Goal: Register for event/course

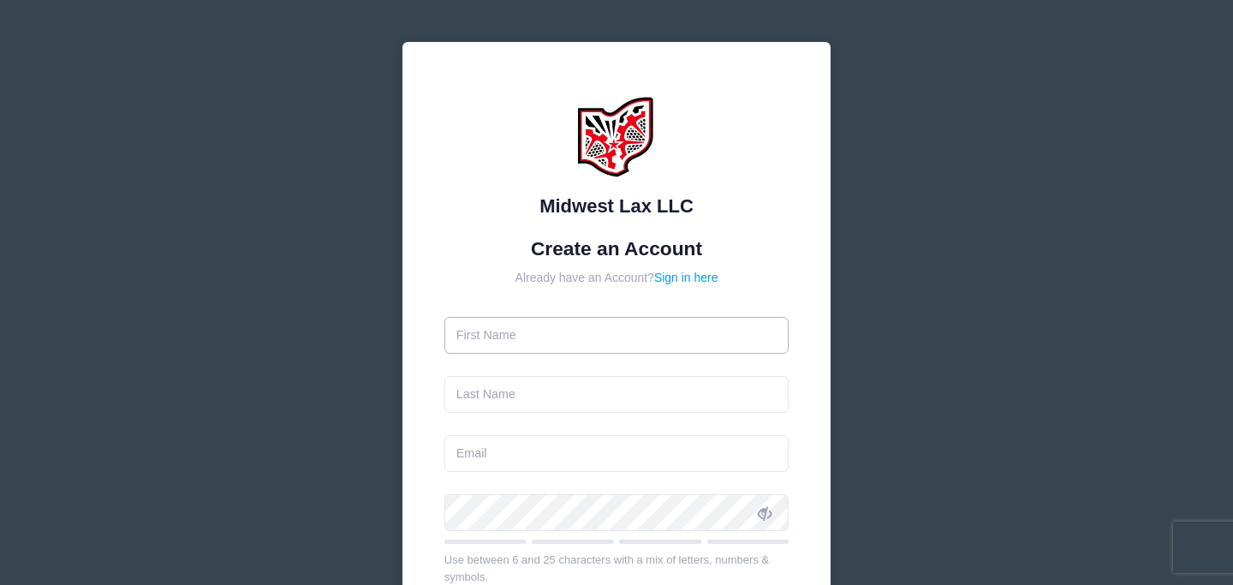
click at [609, 330] on input "text" at bounding box center [616, 335] width 345 height 37
type input "[DEMOGRAPHIC_DATA]"
type input "[PERSON_NAME]"
type input "[EMAIL_ADDRESS][DOMAIN_NAME]"
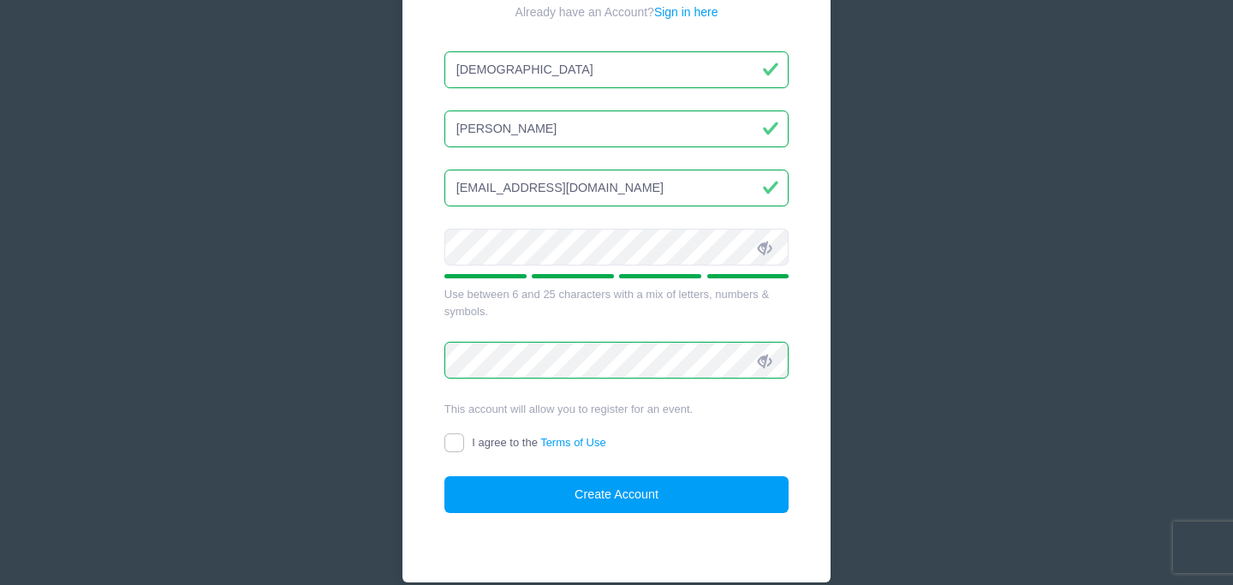
scroll to position [293, 0]
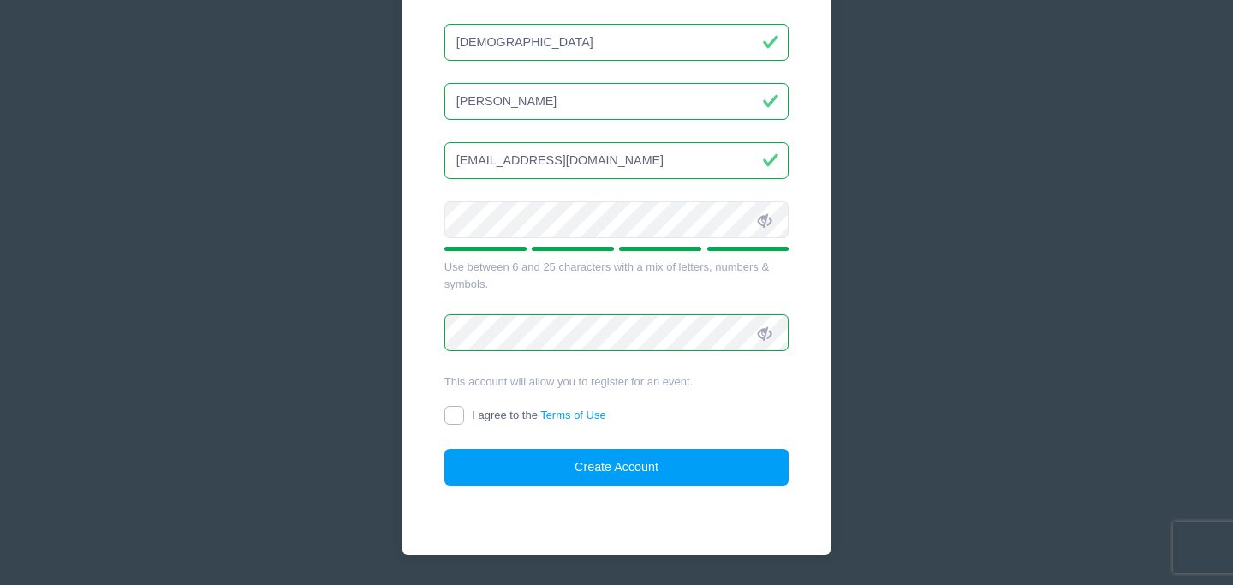
click at [448, 414] on input "I agree to the Terms of Use" at bounding box center [454, 416] width 20 height 20
checkbox input "true"
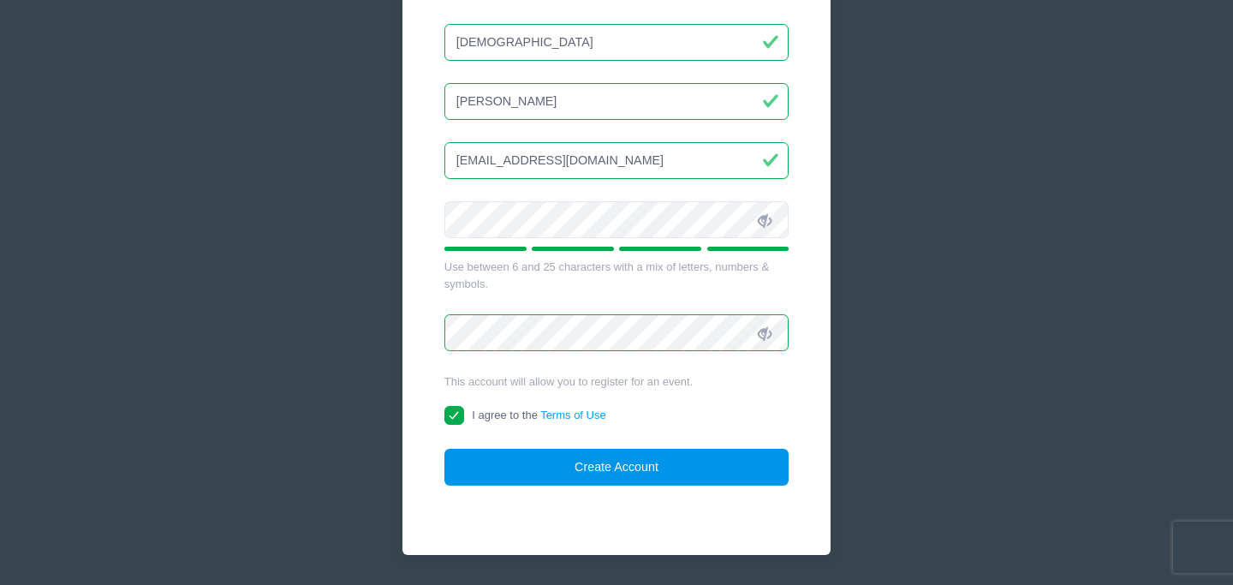
click at [501, 463] on button "Create Account" at bounding box center [616, 467] width 345 height 37
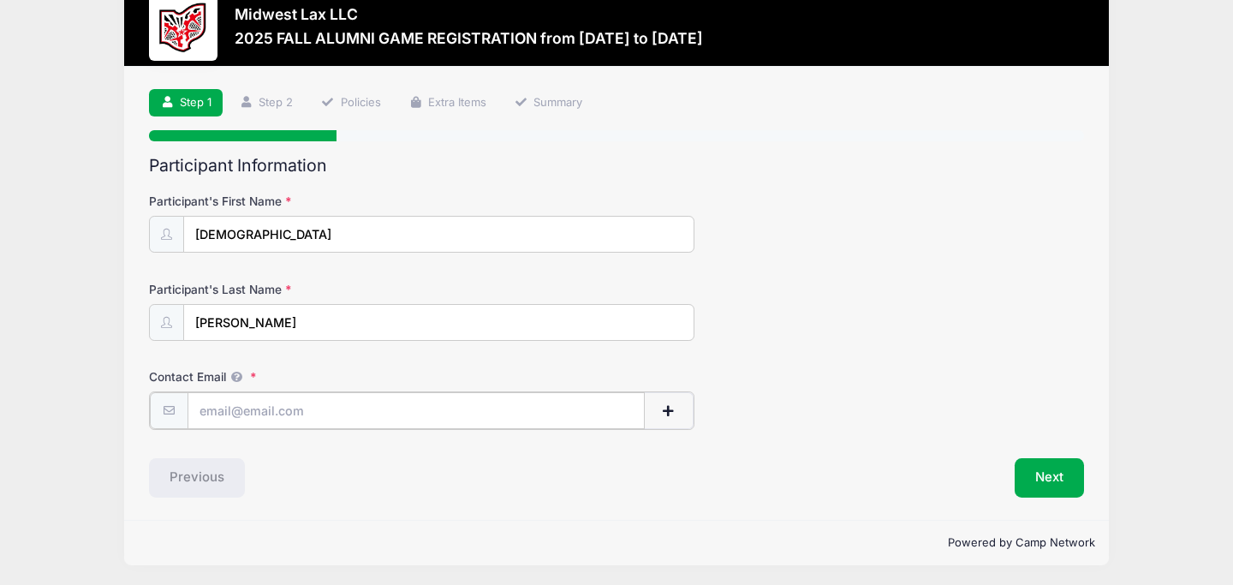
scroll to position [41, 0]
click at [423, 420] on input "Contact Email" at bounding box center [416, 410] width 458 height 37
type input "[EMAIL_ADDRESS][DOMAIN_NAME]"
click at [1045, 467] on button "Next" at bounding box center [1048, 475] width 69 height 39
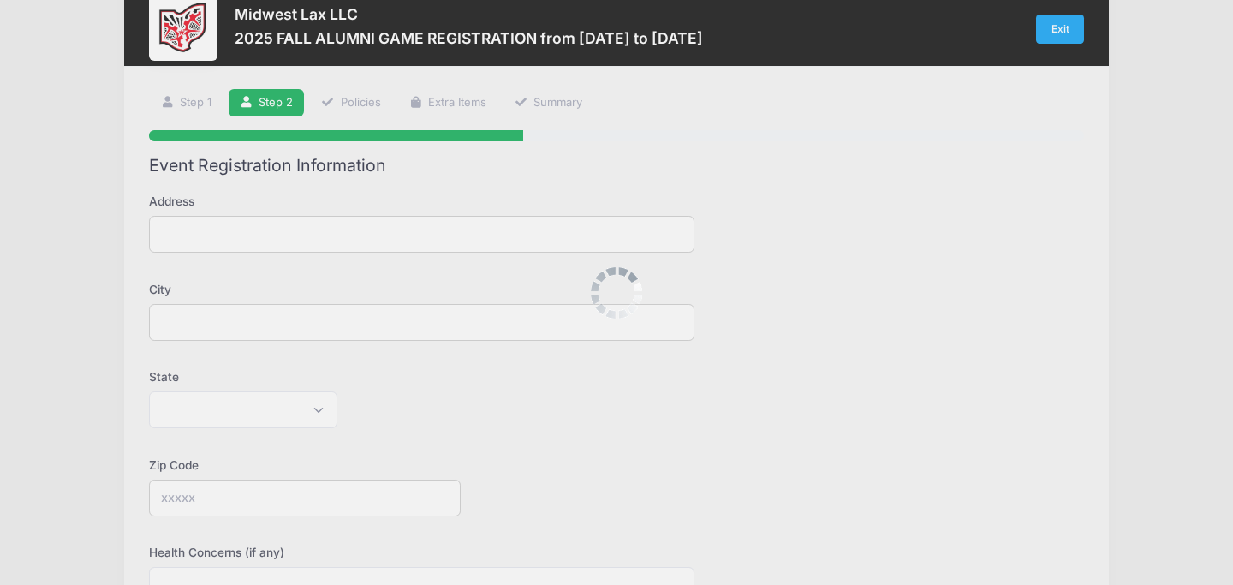
scroll to position [0, 0]
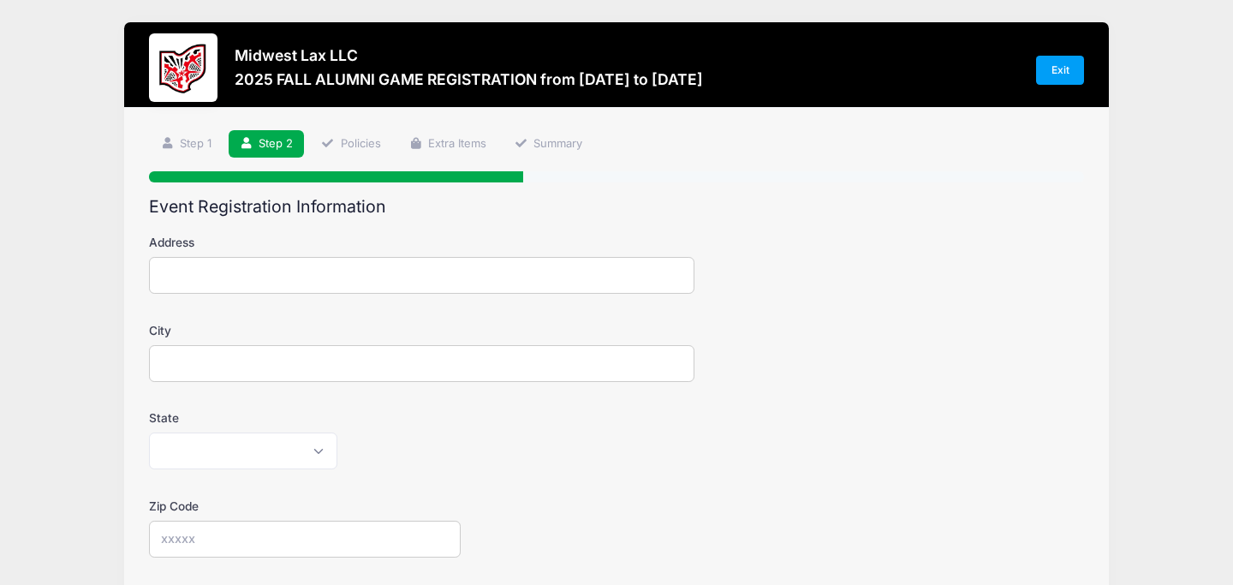
click at [528, 276] on input "Address" at bounding box center [421, 275] width 545 height 37
type input "[STREET_ADDRESS][PERSON_NAME]"
type input "new canaan"
select select "CT"
type input "06840"
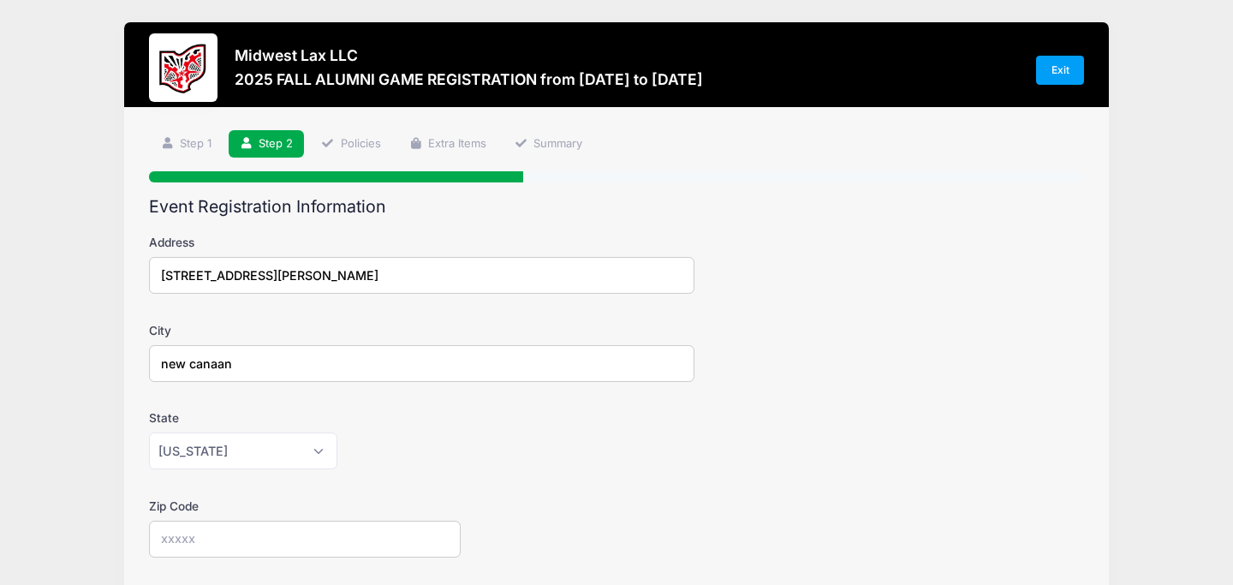
type input "2033439904"
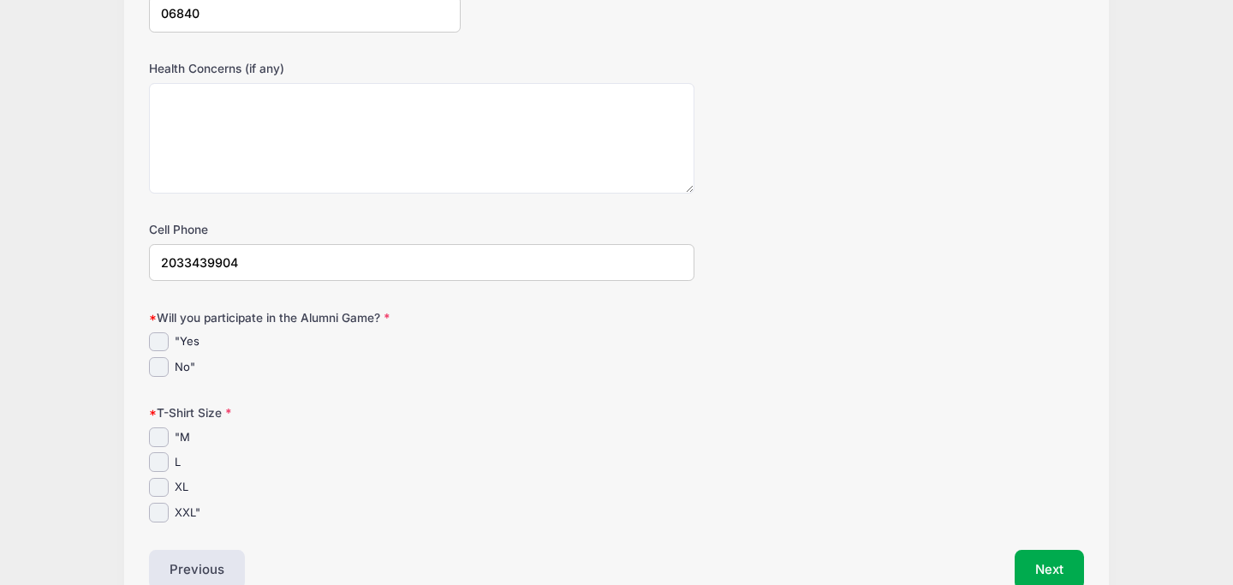
scroll to position [535, 0]
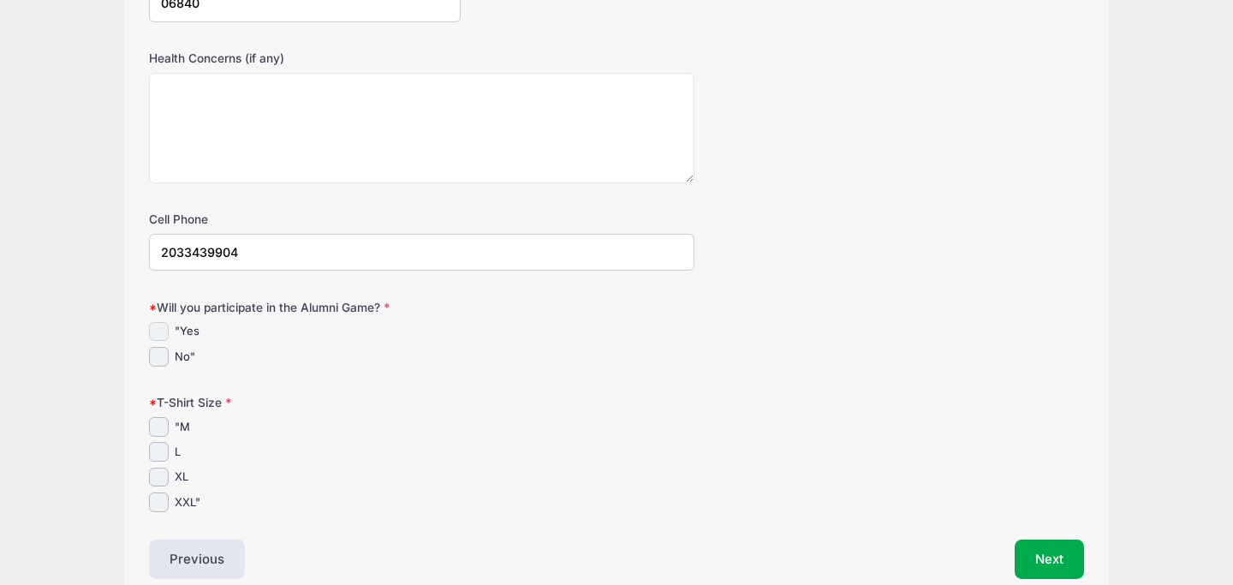
click at [154, 327] on input ""Yes" at bounding box center [159, 332] width 20 height 20
checkbox input "true"
click at [162, 449] on input "L" at bounding box center [159, 452] width 20 height 20
checkbox input "true"
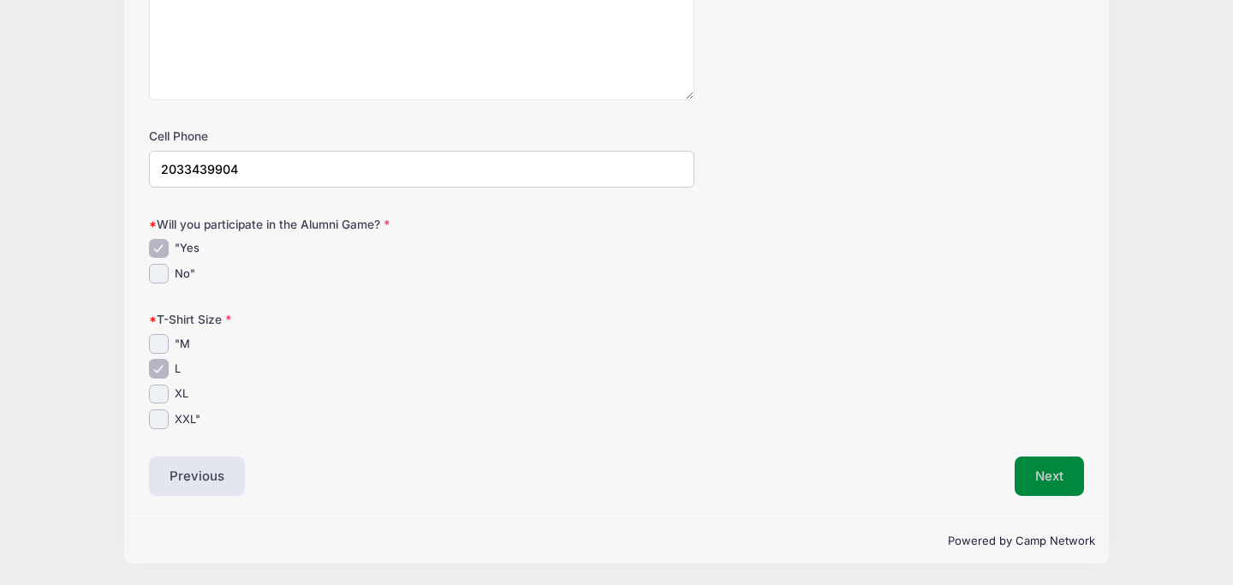
click at [1040, 479] on button "Next" at bounding box center [1048, 475] width 69 height 39
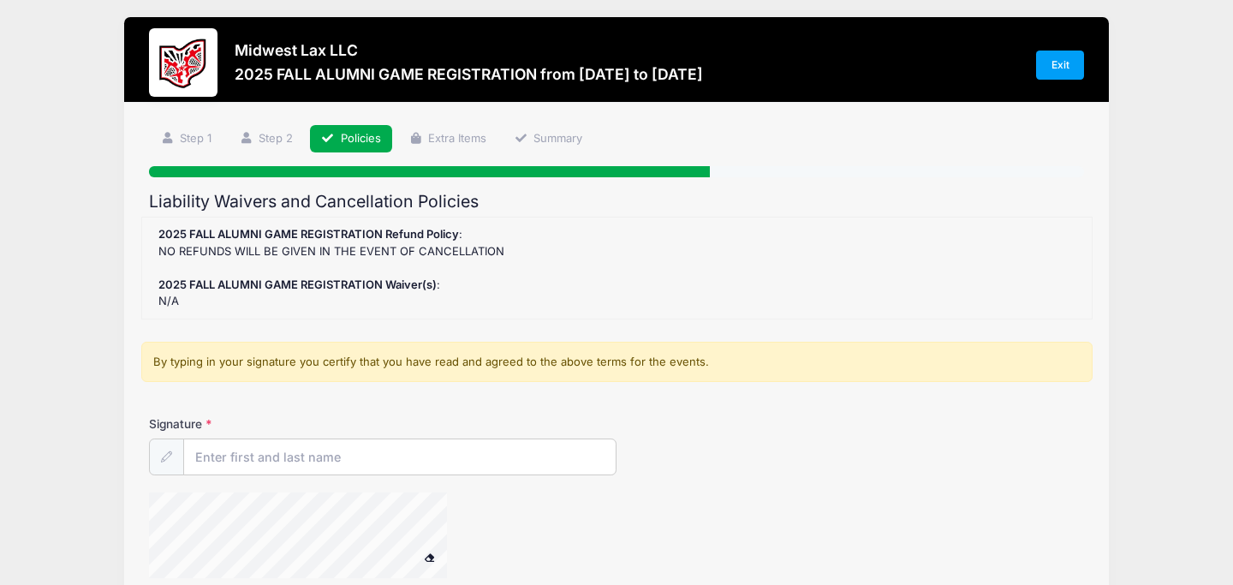
scroll to position [0, 0]
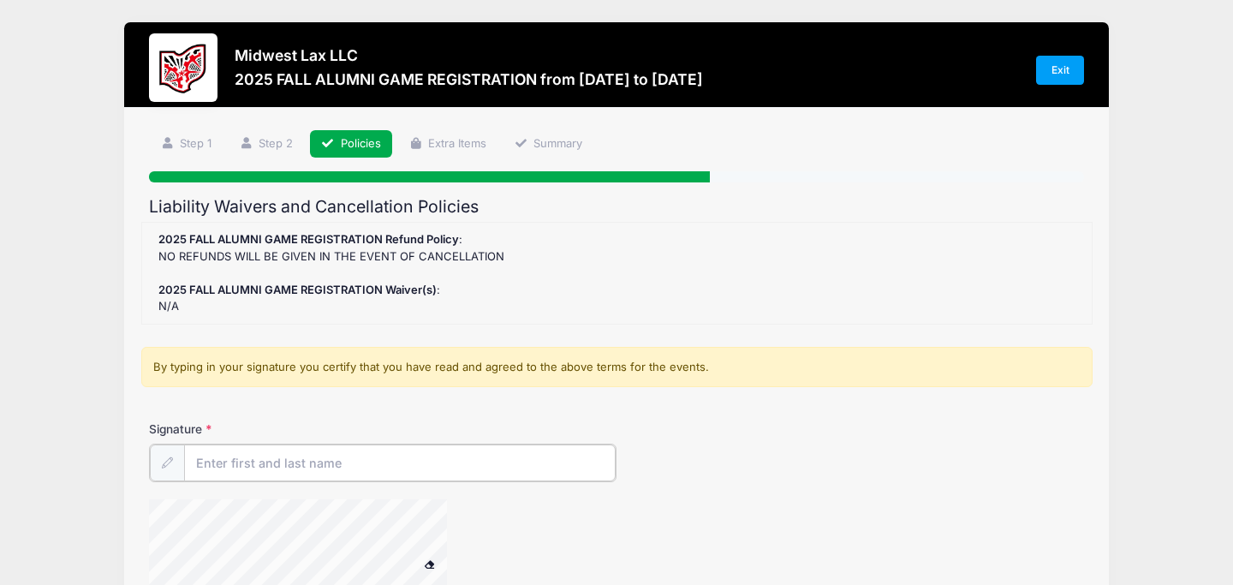
click at [368, 464] on input "Signature" at bounding box center [399, 462] width 431 height 37
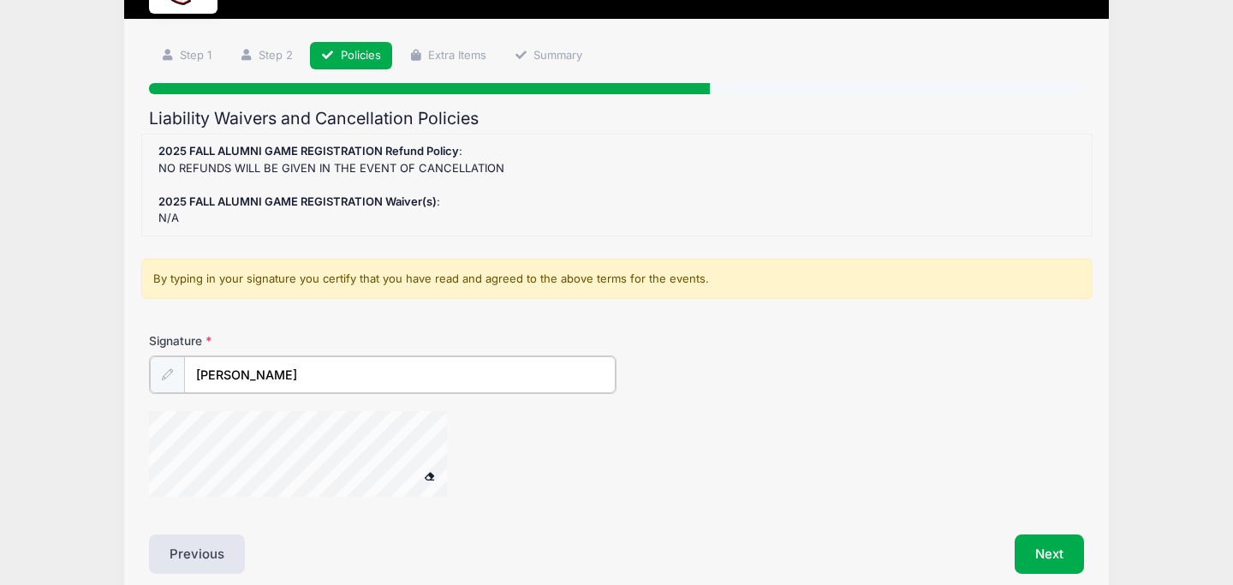
scroll to position [97, 0]
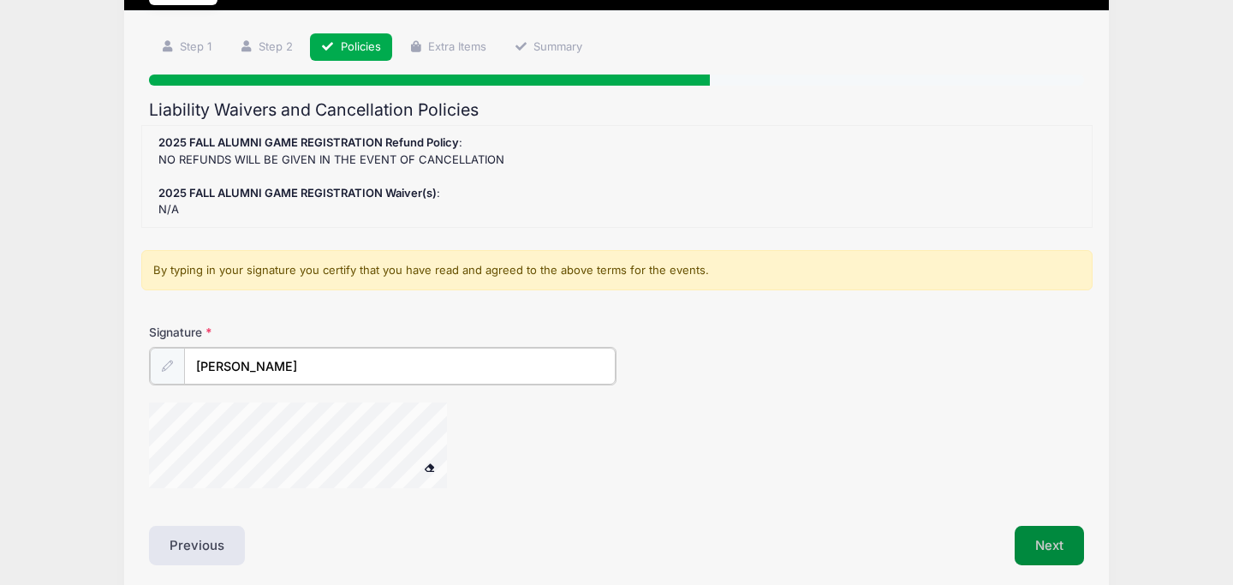
type input "christian wolter"
click at [1038, 543] on button "Next" at bounding box center [1048, 543] width 69 height 39
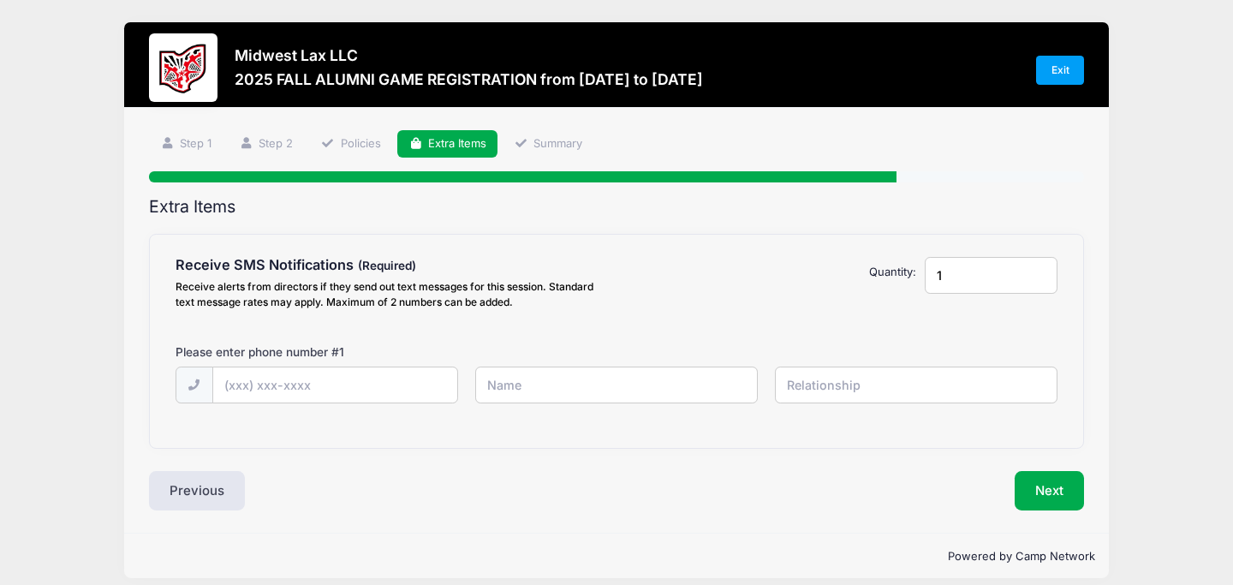
scroll to position [0, 0]
click at [345, 401] on input "text" at bounding box center [335, 385] width 244 height 37
type input "(203) 343-9904"
click at [514, 396] on input "text" at bounding box center [616, 384] width 283 height 37
type input "c"
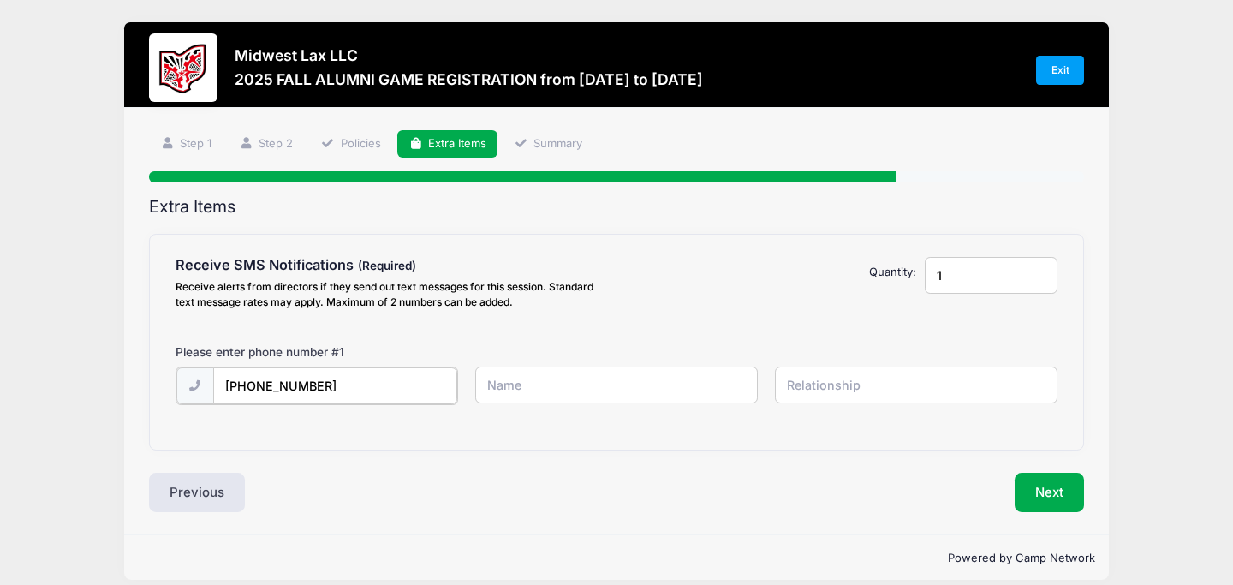
click at [414, 395] on input "(203) 343-9904" at bounding box center [335, 385] width 244 height 37
type input "(2"
type input "(203) 343-9904"
click at [593, 389] on input "text" at bounding box center [616, 384] width 283 height 37
type input "chrietian"
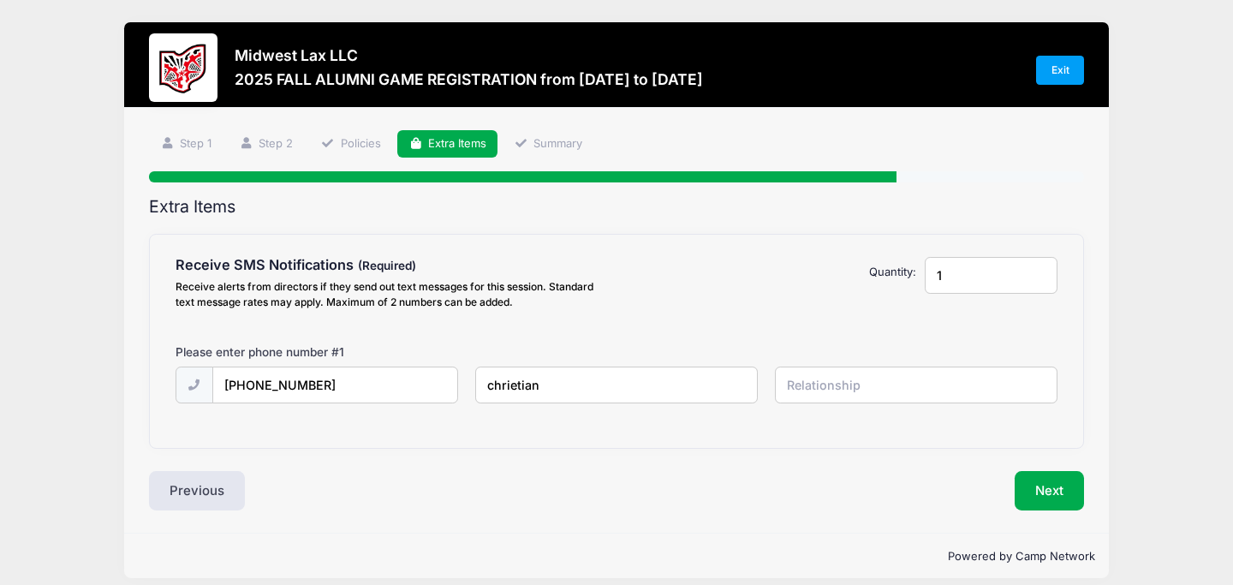
click at [918, 391] on input "text" at bounding box center [916, 384] width 283 height 37
type input "me"
click at [1071, 488] on button "Next" at bounding box center [1048, 490] width 69 height 39
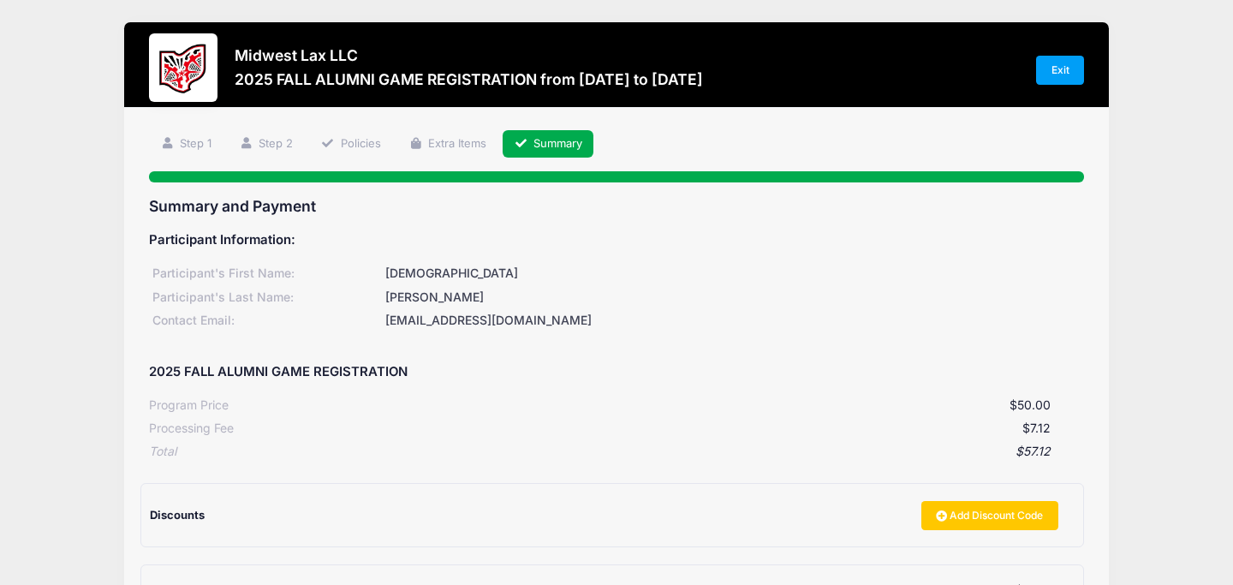
scroll to position [116, 0]
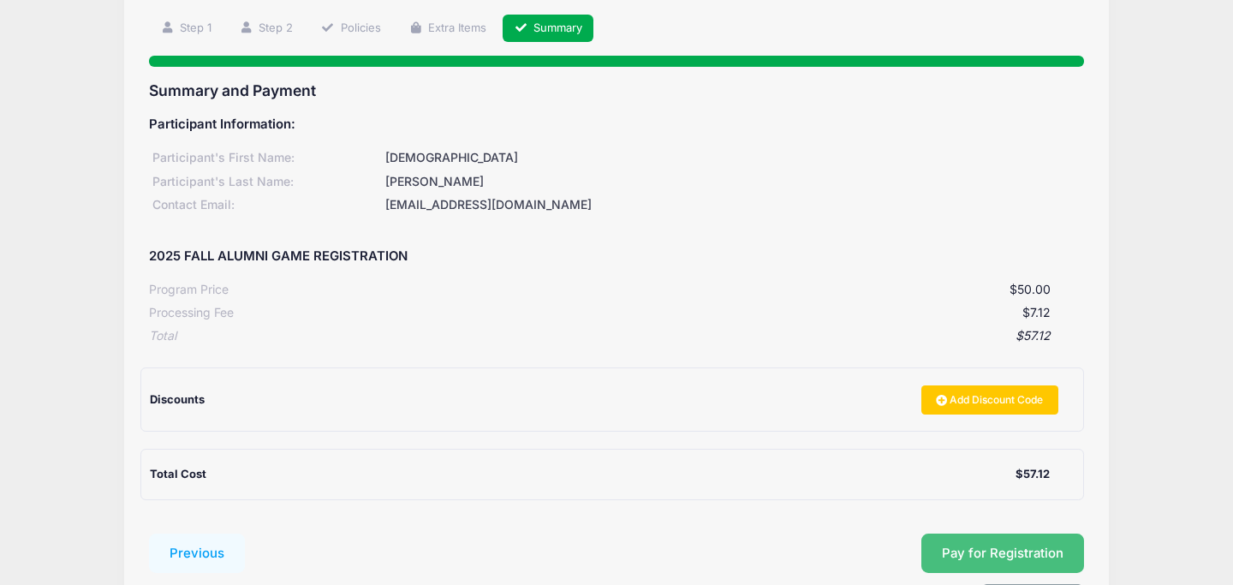
click at [957, 559] on span "Pay for Registration" at bounding box center [1003, 552] width 122 height 15
